Goal: Task Accomplishment & Management: Use online tool/utility

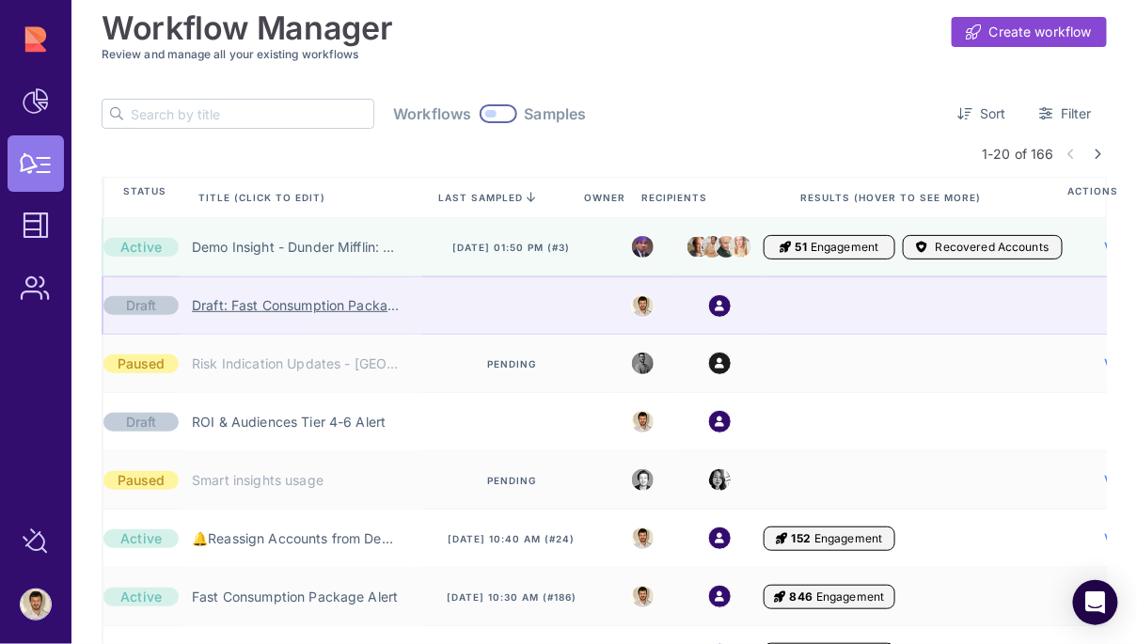
click at [292, 304] on link "Draft: Fast Consumption Package Alert" at bounding box center [295, 305] width 207 height 19
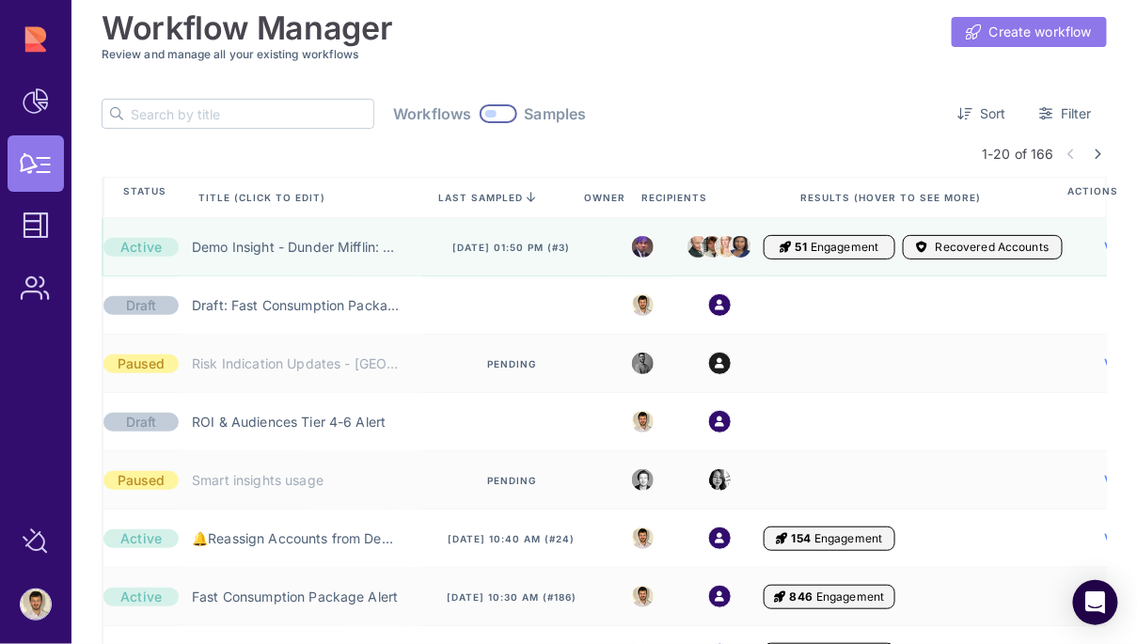
click at [1014, 30] on span "Create workflow" at bounding box center [1040, 32] width 103 height 19
